Goal: Transaction & Acquisition: Purchase product/service

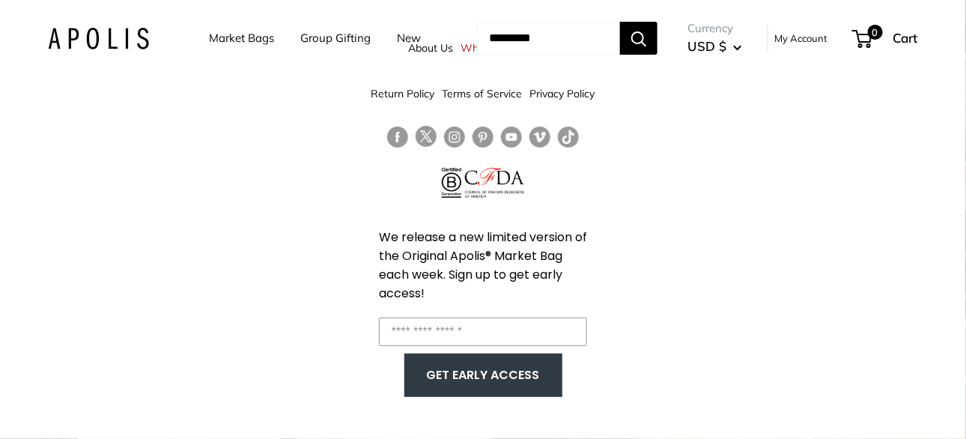
click at [247, 43] on link "Market Bags" at bounding box center [241, 38] width 65 height 21
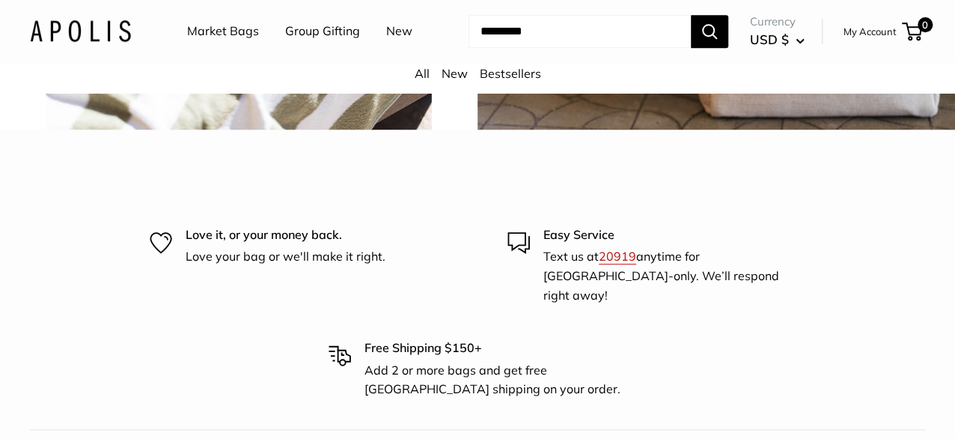
scroll to position [3444, 0]
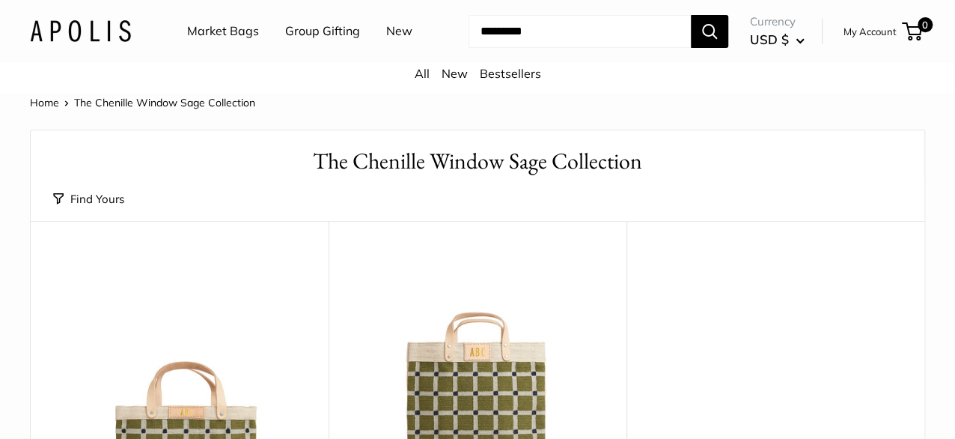
click at [386, 43] on link "New" at bounding box center [399, 31] width 26 height 22
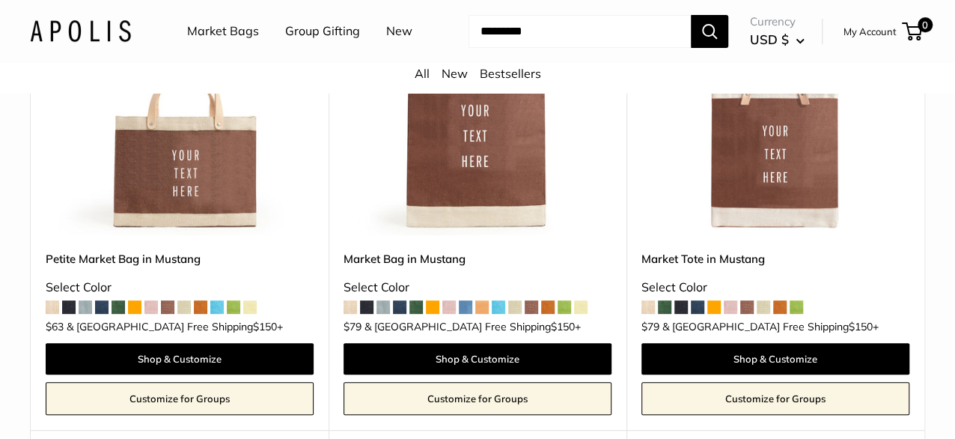
scroll to position [3220, 0]
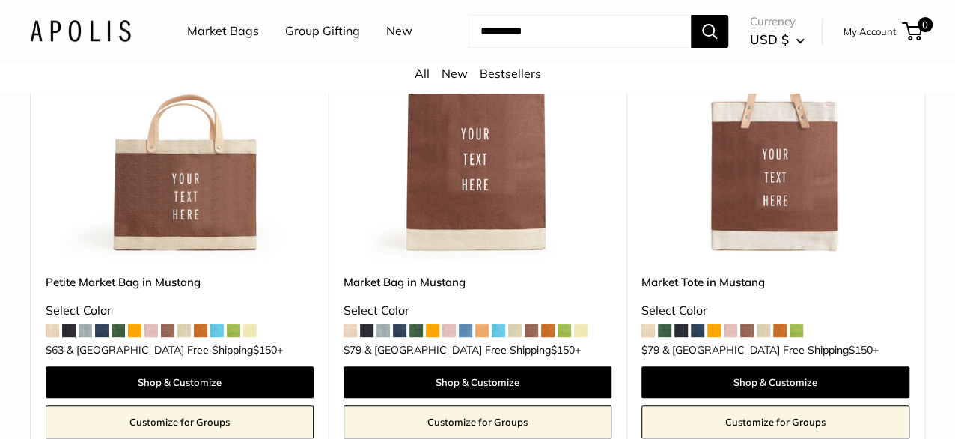
click at [432, 337] on span at bounding box center [432, 329] width 13 height 13
click at [501, 337] on span at bounding box center [498, 329] width 13 height 13
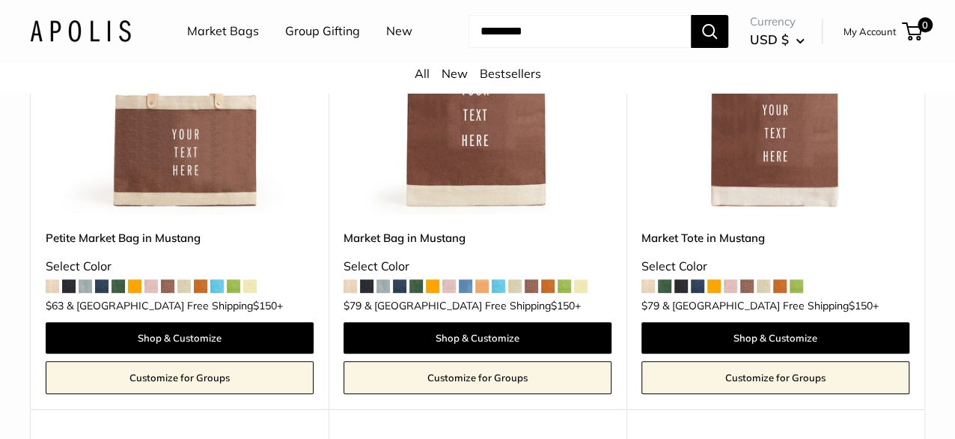
scroll to position [3295, 0]
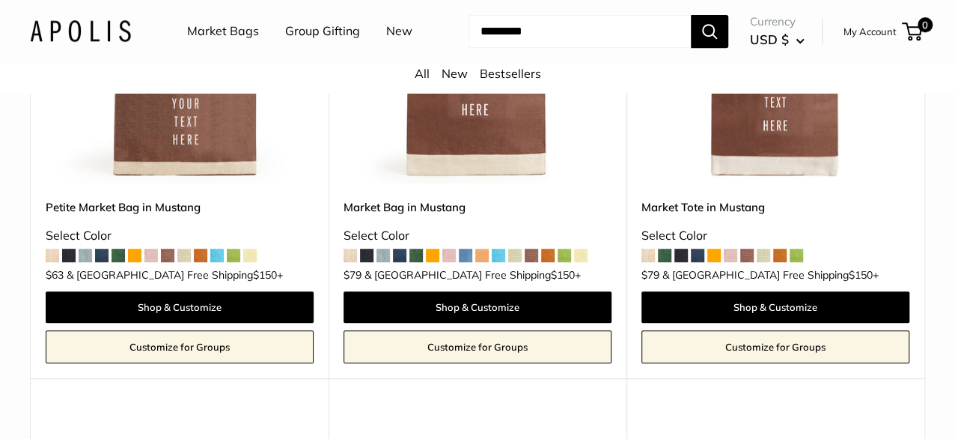
click at [420, 262] on span at bounding box center [416, 255] width 13 height 13
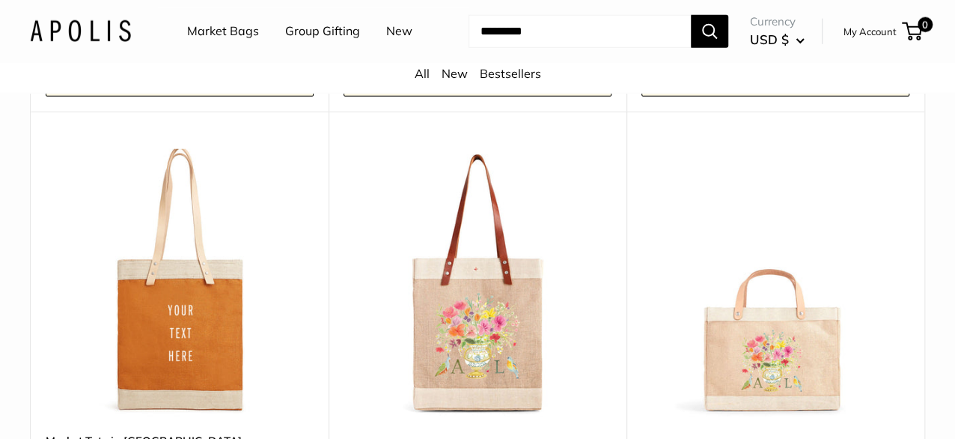
scroll to position [5092, 0]
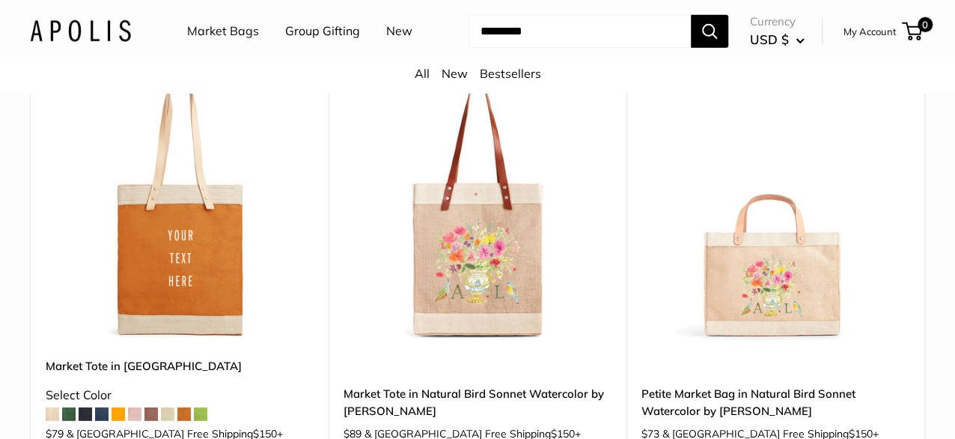
click at [0, 0] on img at bounding box center [0, 0] width 0 height 0
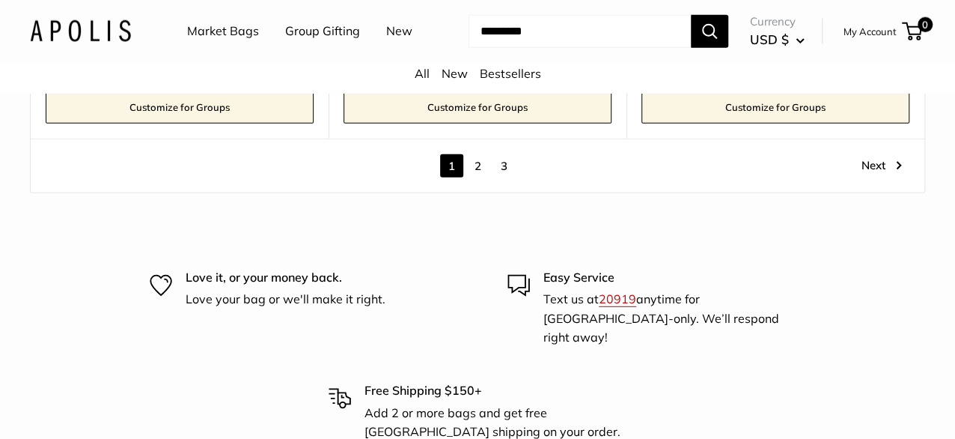
scroll to position [7713, 0]
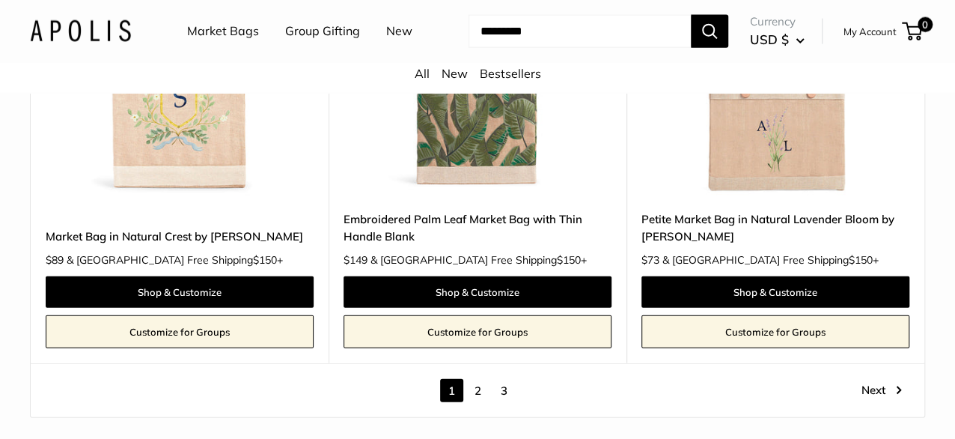
click at [481, 402] on link "2" at bounding box center [477, 390] width 23 height 23
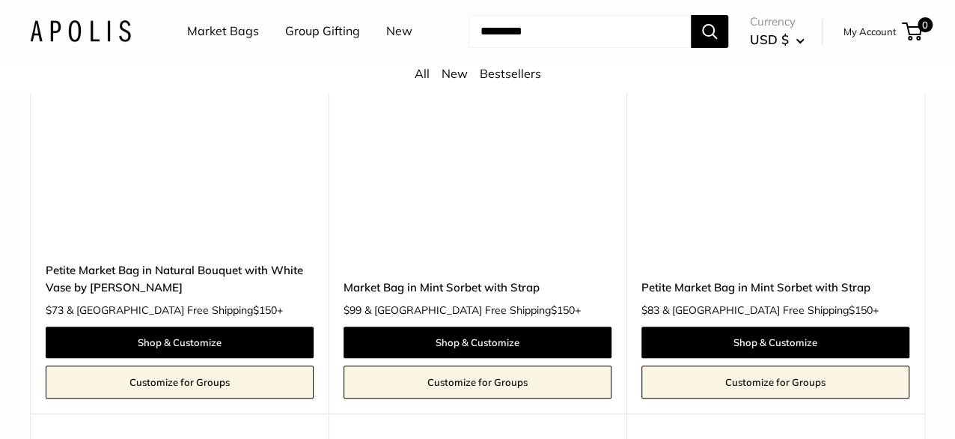
scroll to position [6083, 0]
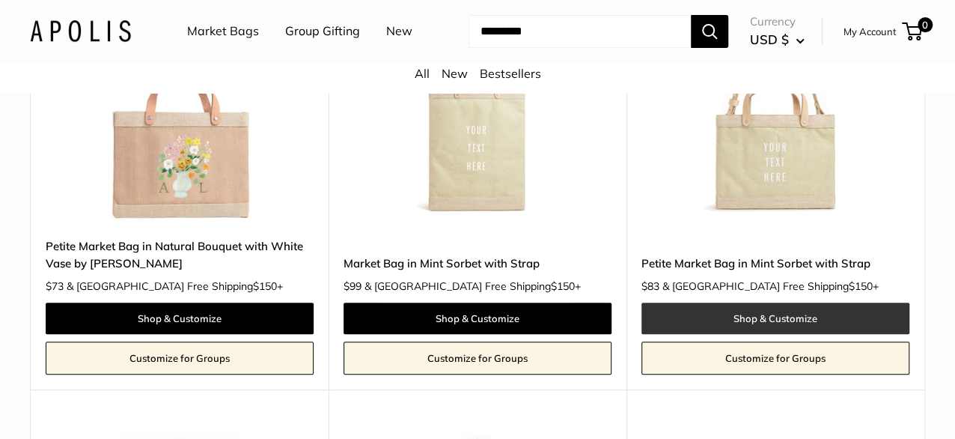
click at [740, 332] on link "Shop & Customize" at bounding box center [776, 318] width 268 height 31
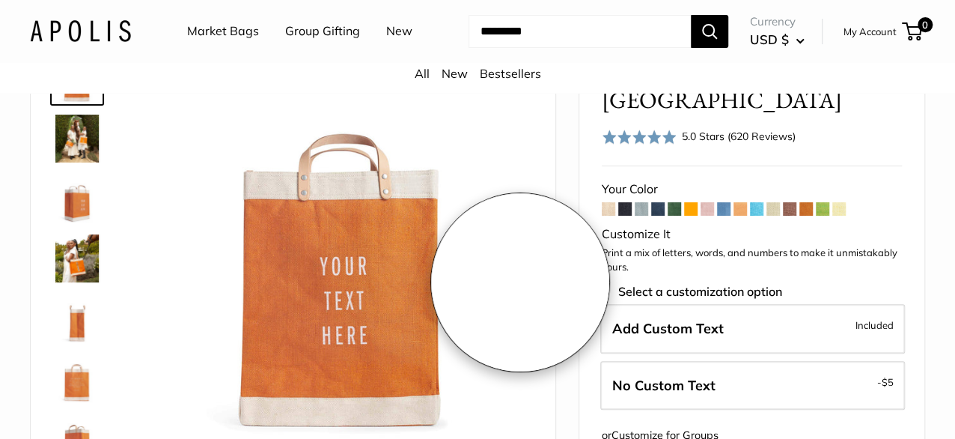
scroll to position [75, 0]
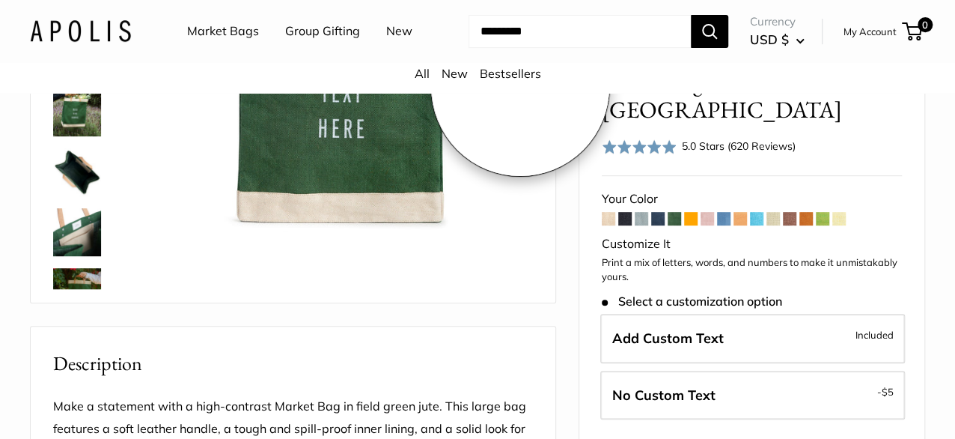
scroll to position [374, 0]
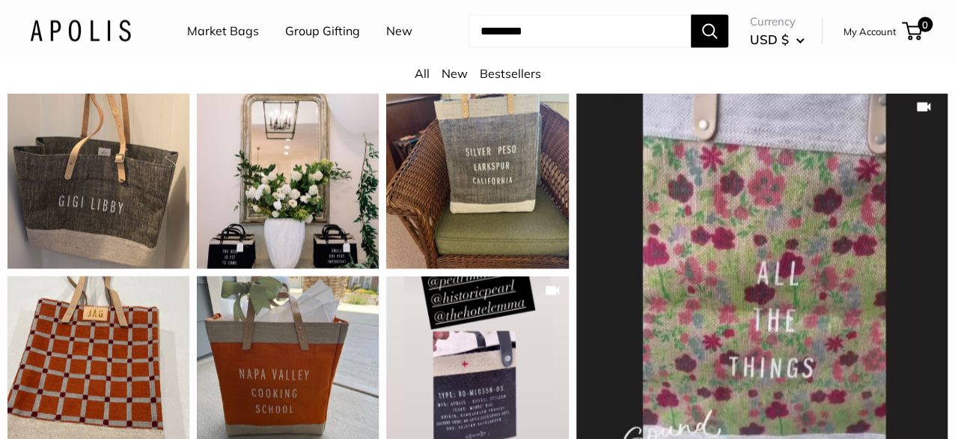
scroll to position [1647, 0]
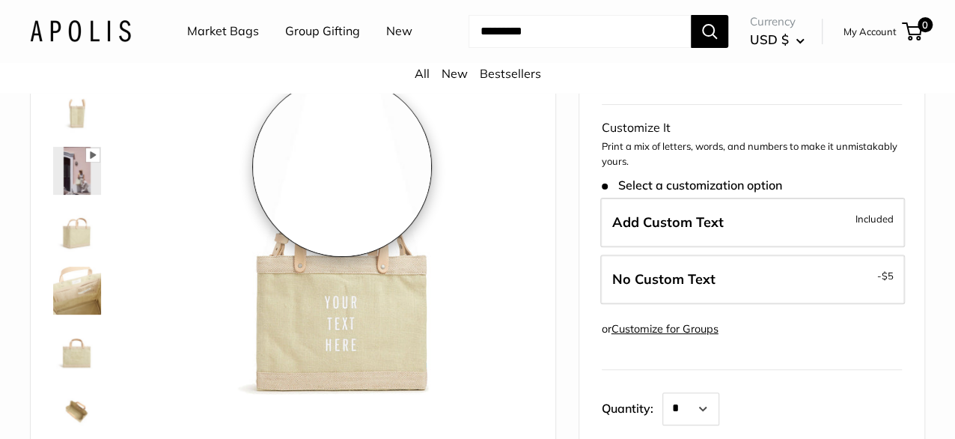
scroll to position [150, 0]
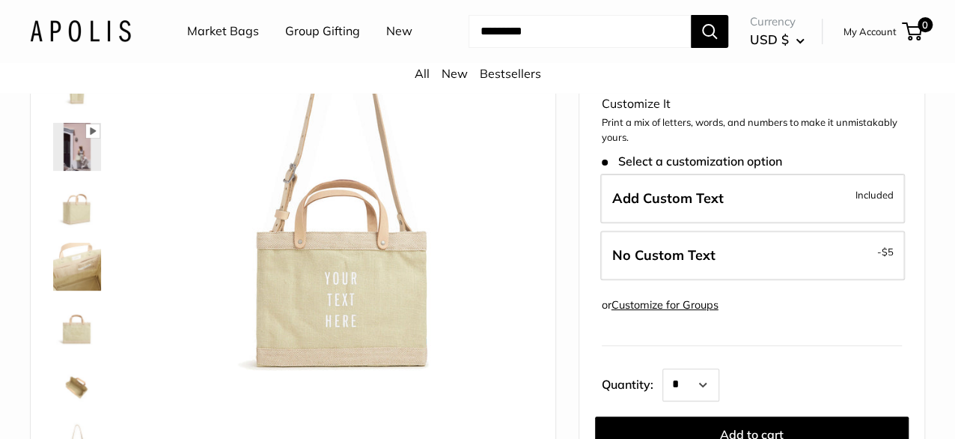
click at [72, 216] on img at bounding box center [77, 207] width 48 height 48
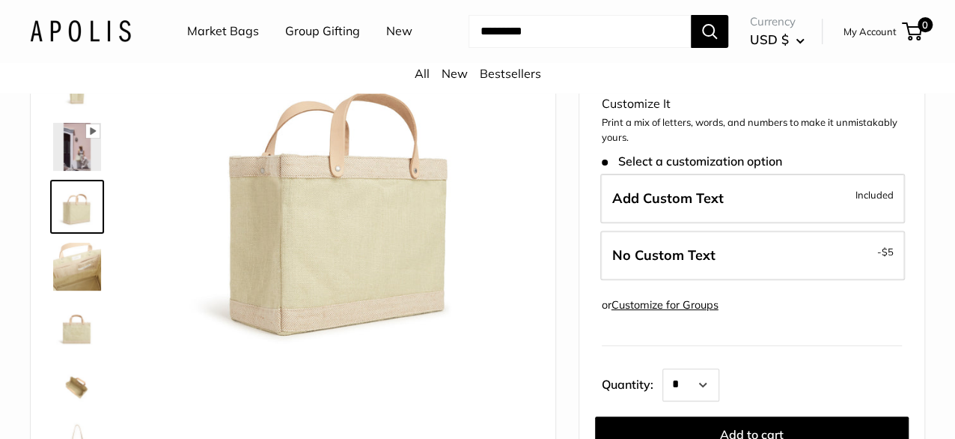
click at [83, 276] on img at bounding box center [77, 267] width 48 height 48
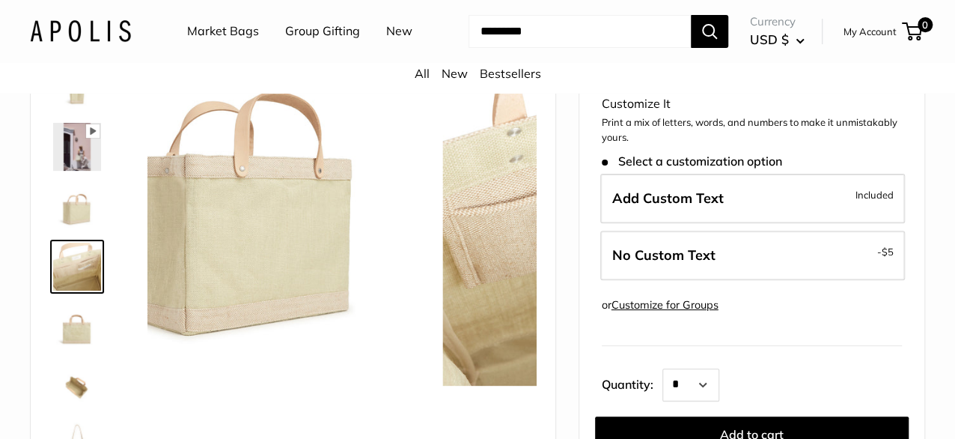
scroll to position [35, 0]
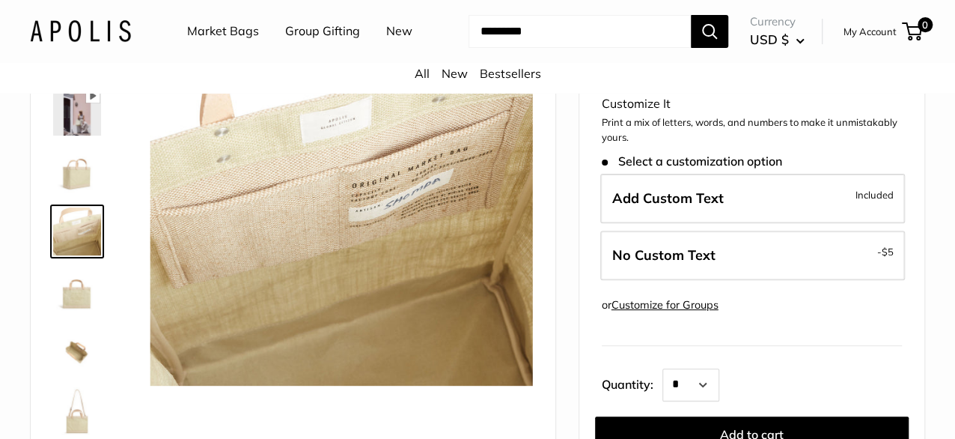
click at [80, 299] on img at bounding box center [77, 291] width 48 height 48
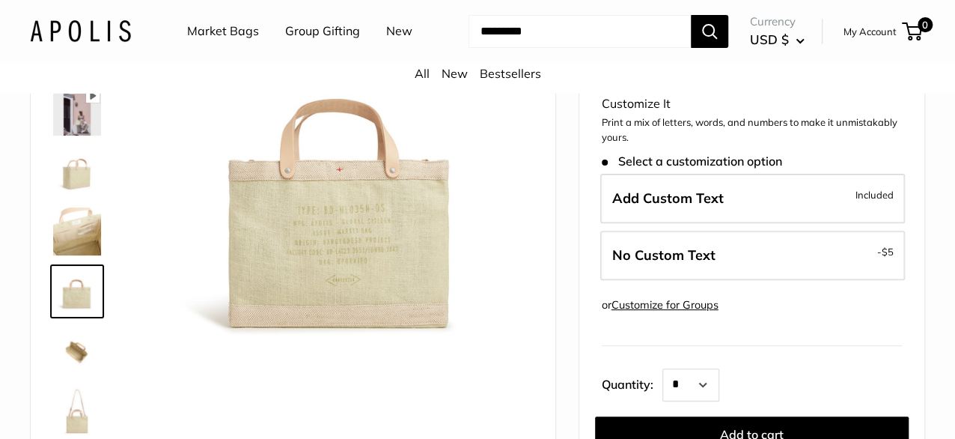
click at [74, 367] on img at bounding box center [77, 351] width 48 height 48
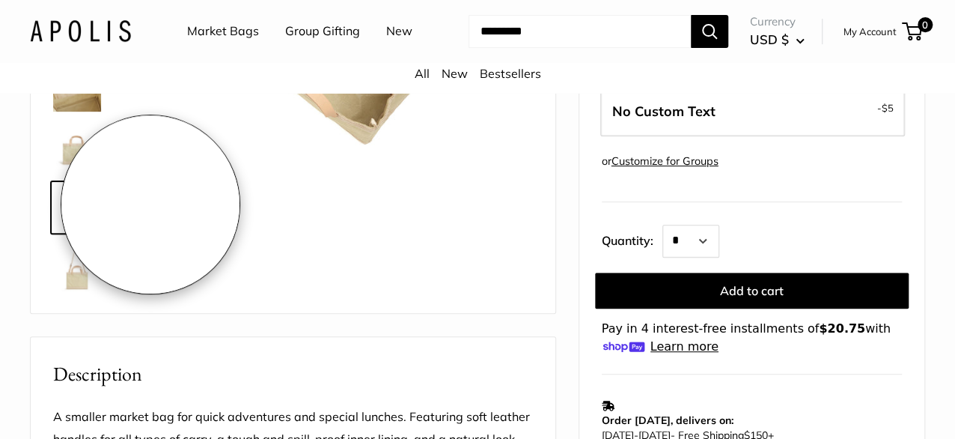
scroll to position [374, 0]
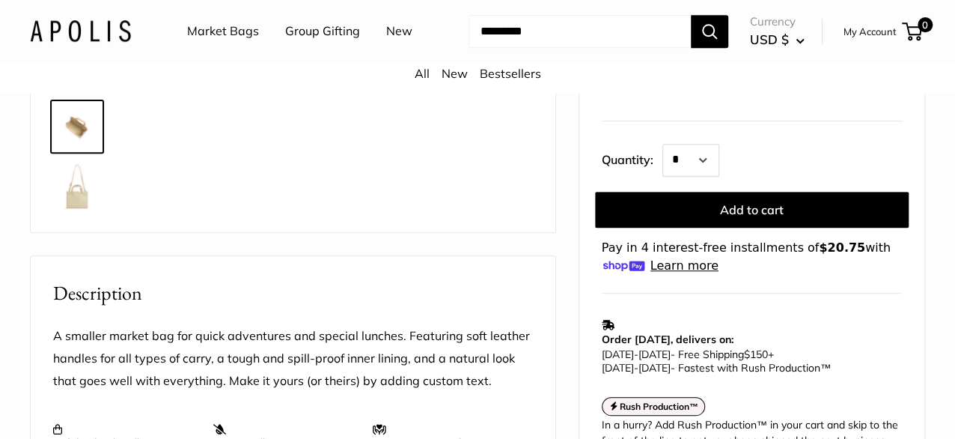
click at [73, 210] on img at bounding box center [77, 186] width 48 height 48
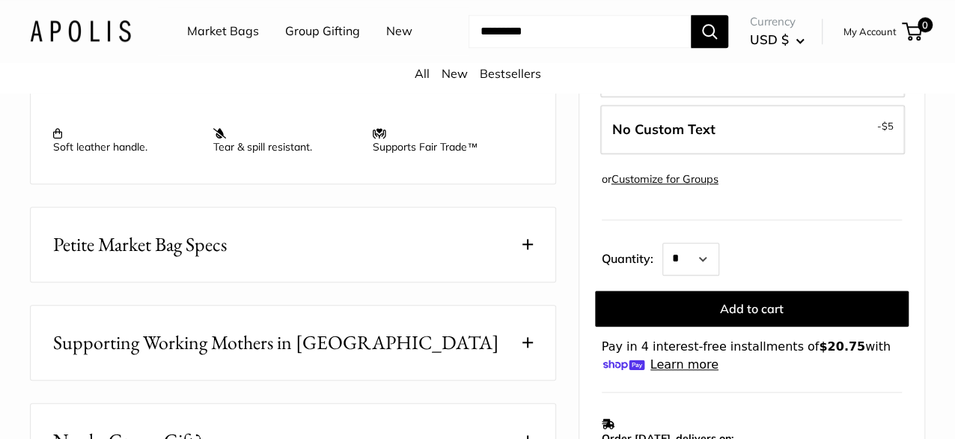
scroll to position [674, 0]
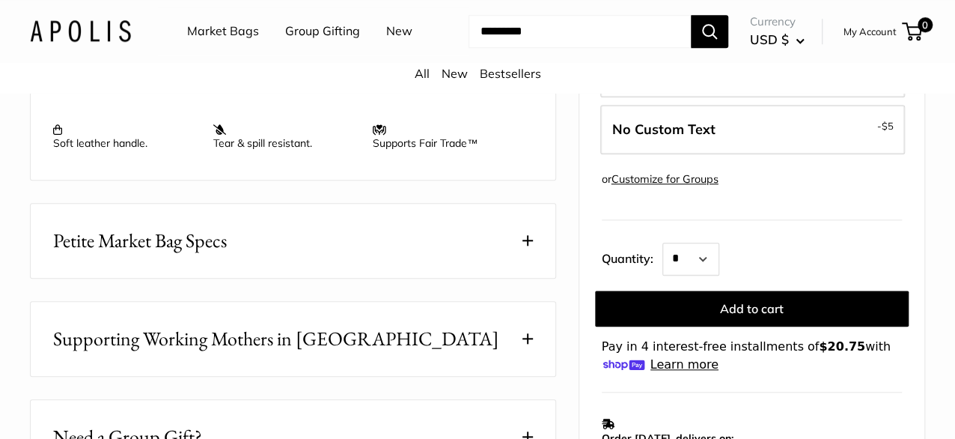
click at [532, 246] on span at bounding box center [528, 240] width 10 height 10
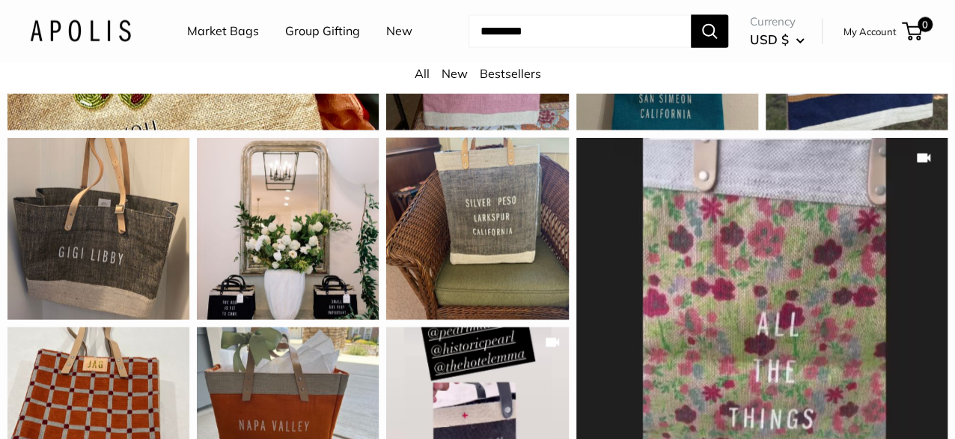
scroll to position [1797, 0]
